Goal: Navigation & Orientation: Go to known website

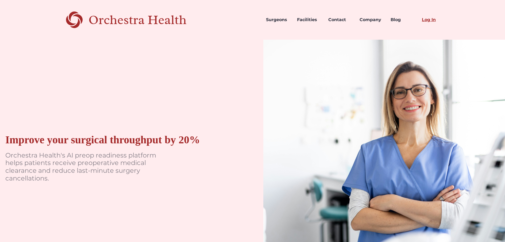
click at [428, 22] on link "Log In" at bounding box center [433, 20] width 31 height 18
click at [425, 18] on link "Log In" at bounding box center [433, 20] width 31 height 18
click at [425, 22] on link "Log In" at bounding box center [433, 20] width 31 height 18
